Goal: Find specific page/section: Find specific page/section

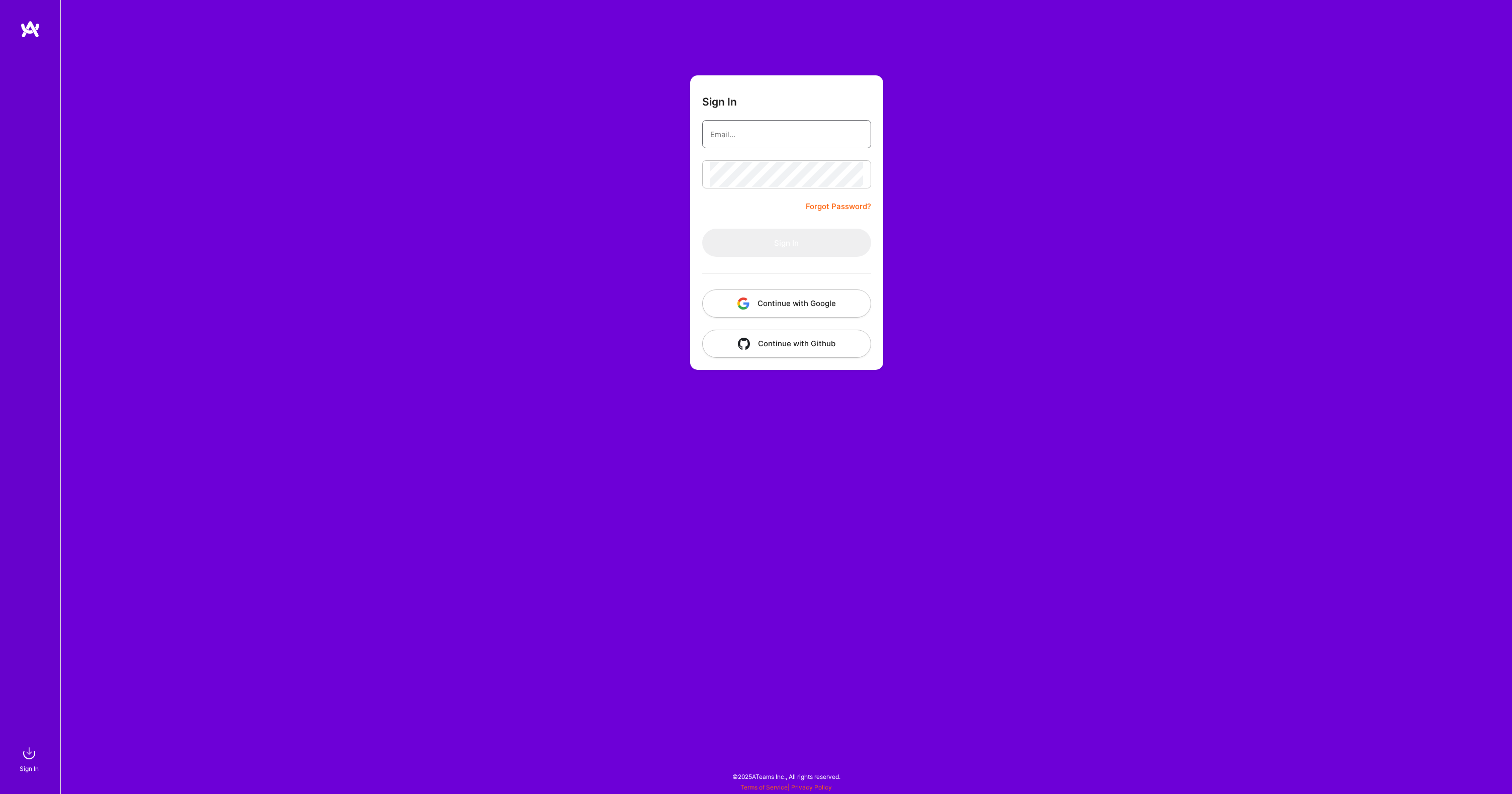
click at [722, 137] on input "email" at bounding box center [787, 134] width 153 height 26
type input "[EMAIL_ADDRESS][DOMAIN_NAME]"
click at [803, 253] on button "Sign In" at bounding box center [787, 242] width 169 height 28
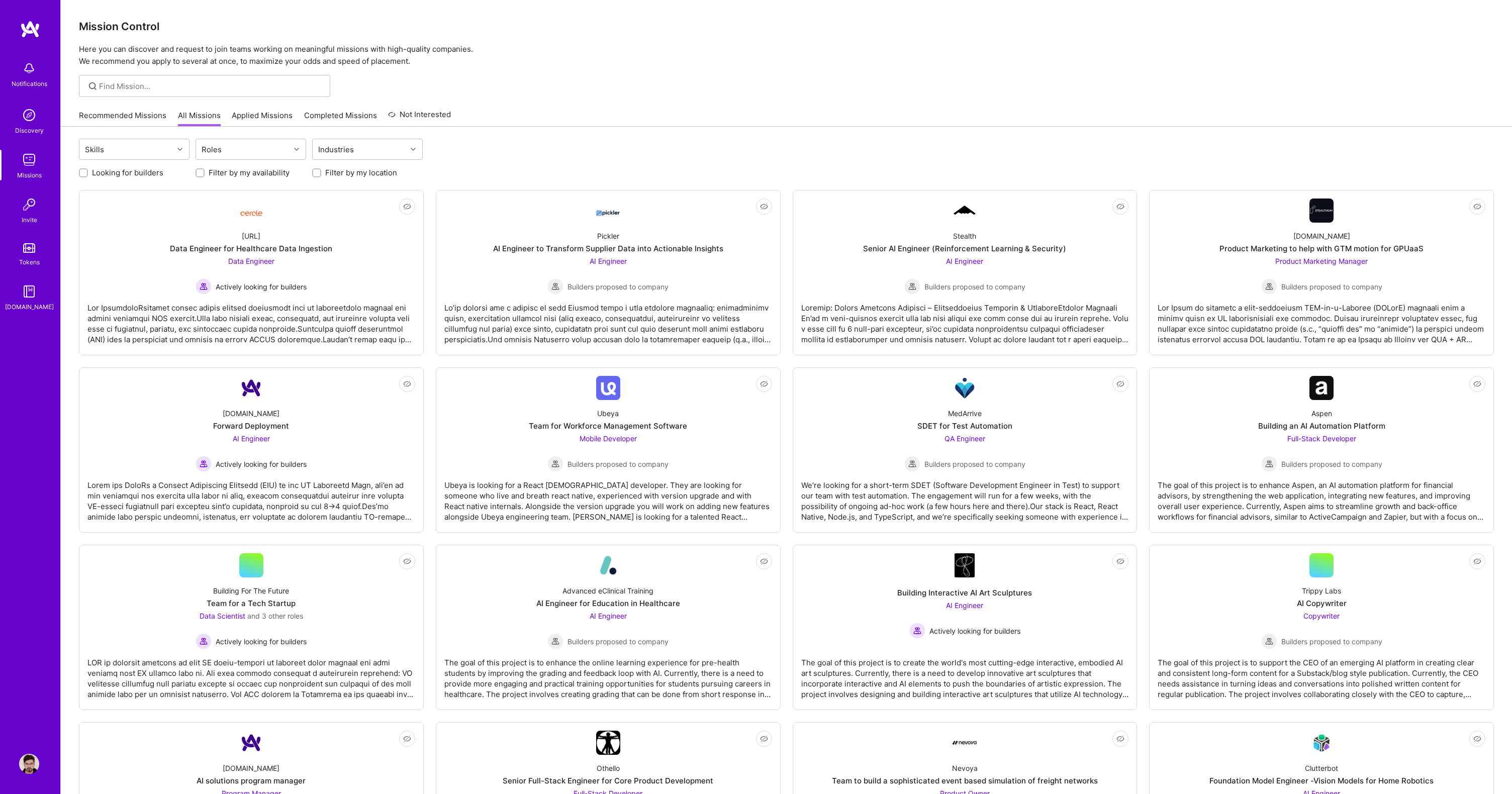
click at [119, 116] on link "Recommended Missions" at bounding box center [122, 118] width 88 height 16
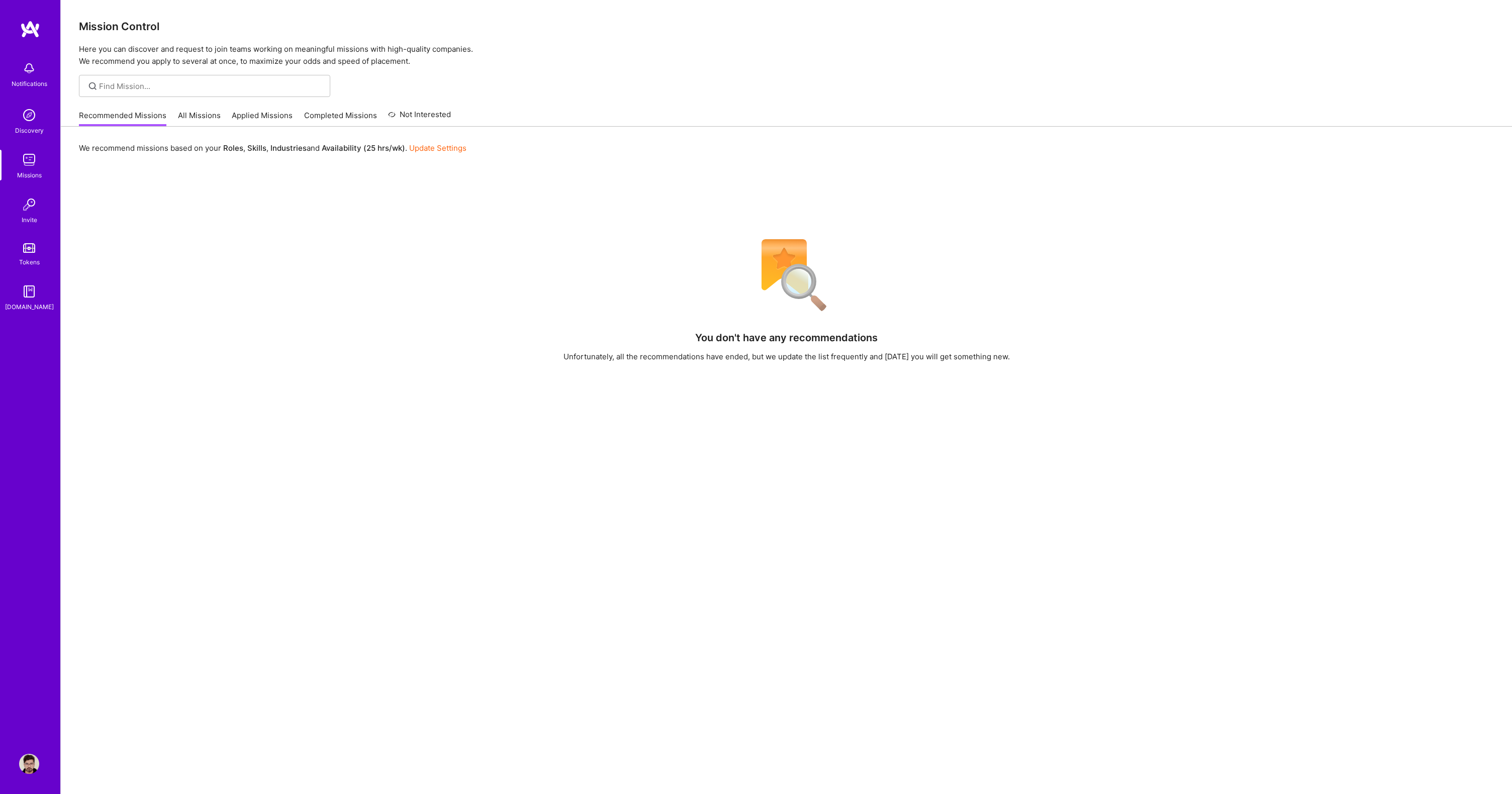
click at [263, 113] on link "Applied Missions" at bounding box center [262, 118] width 61 height 16
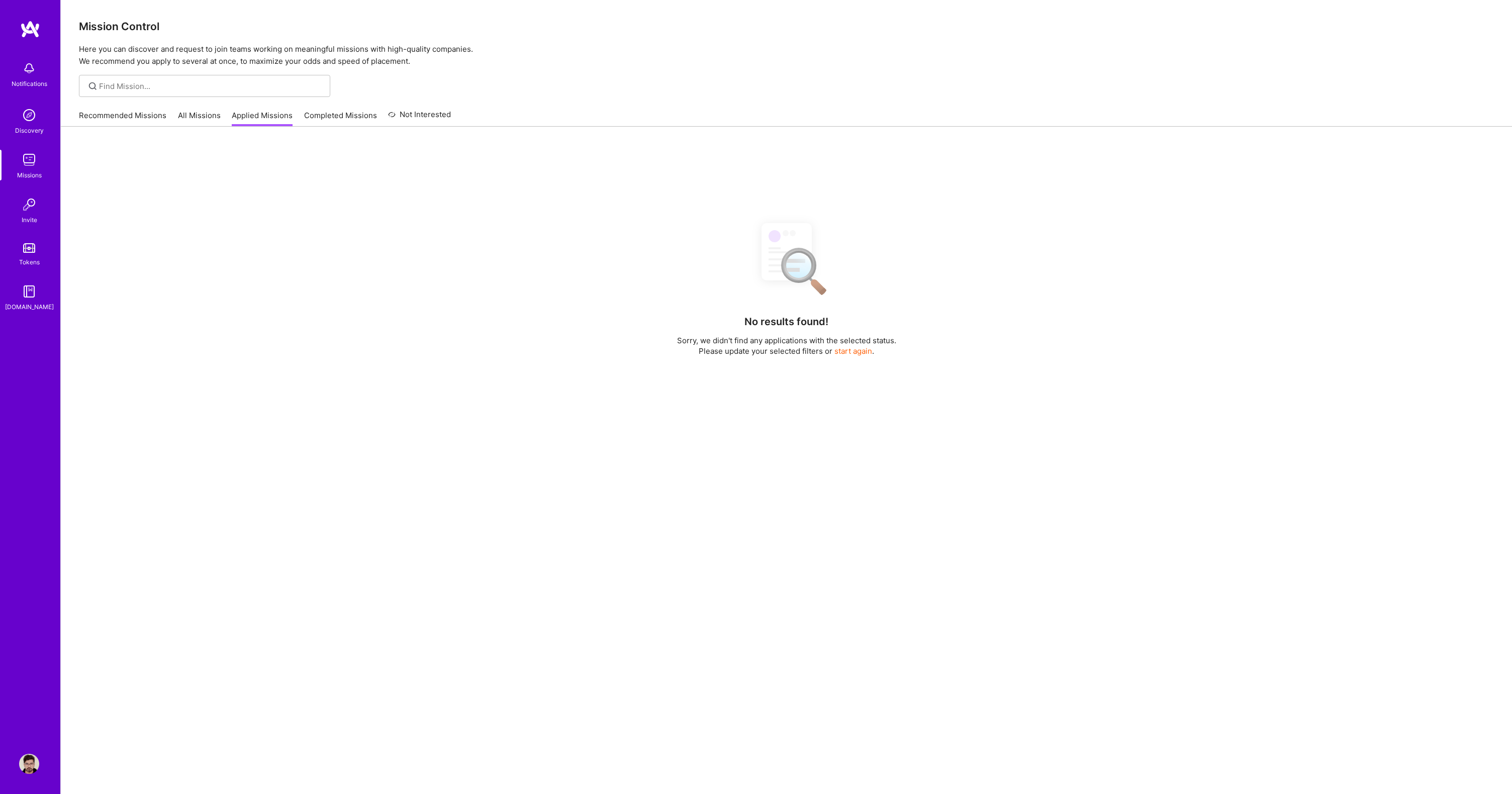
click at [199, 116] on link "All Missions" at bounding box center [199, 118] width 43 height 16
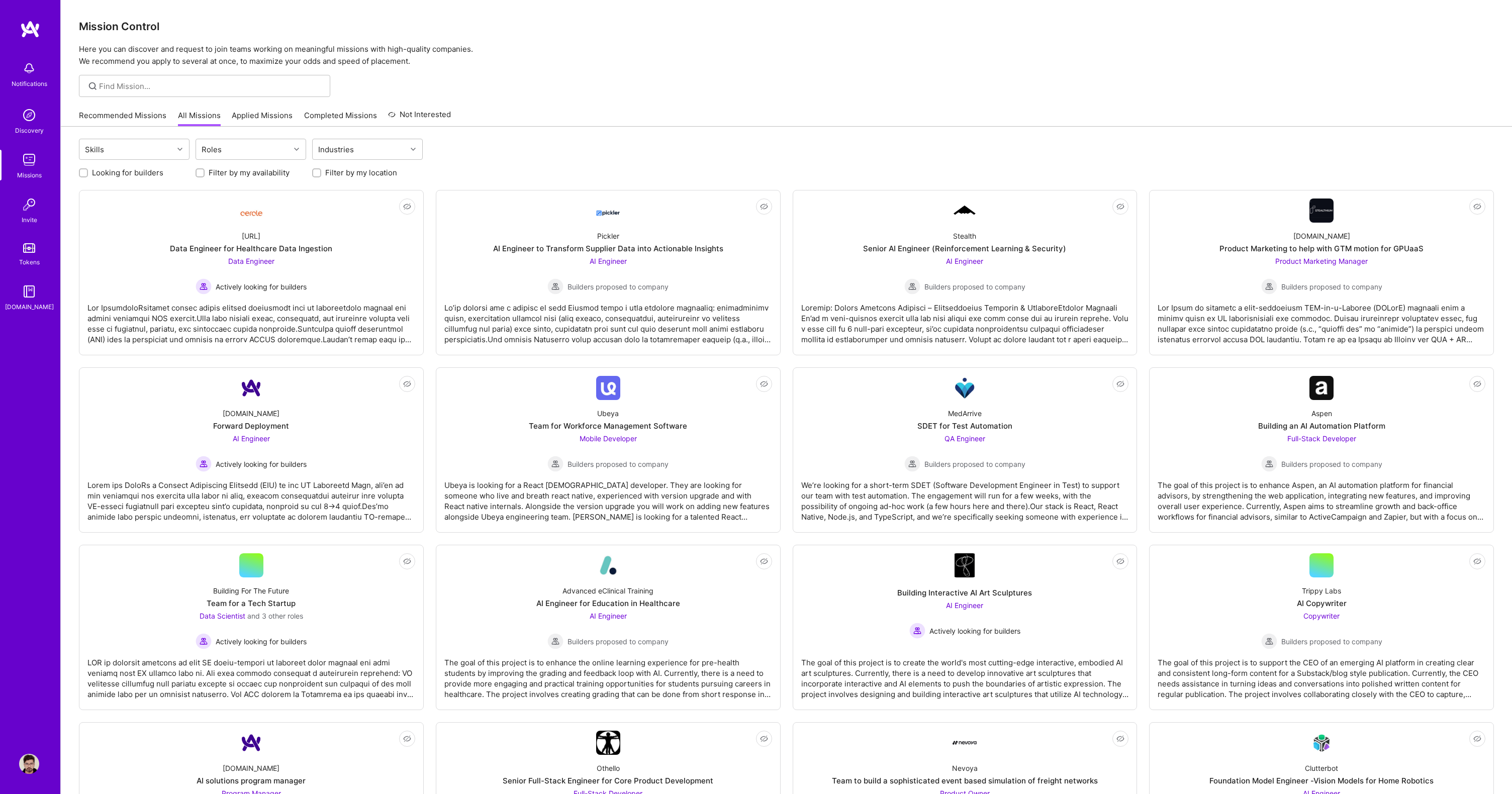
click at [141, 118] on link "Recommended Missions" at bounding box center [122, 118] width 88 height 16
